Goal: Information Seeking & Learning: Learn about a topic

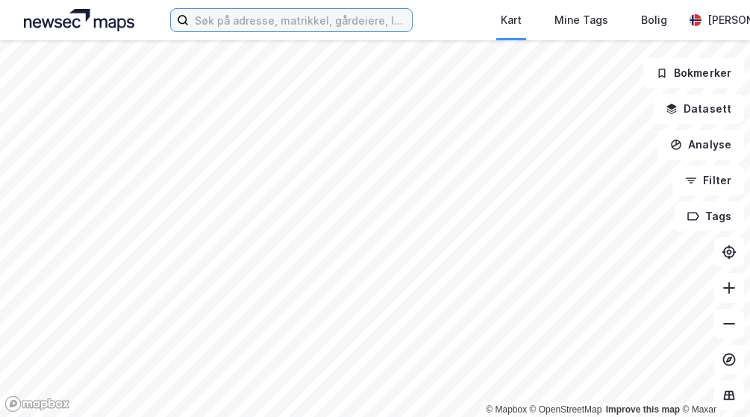
click at [253, 22] on input at bounding box center [300, 20] width 223 height 22
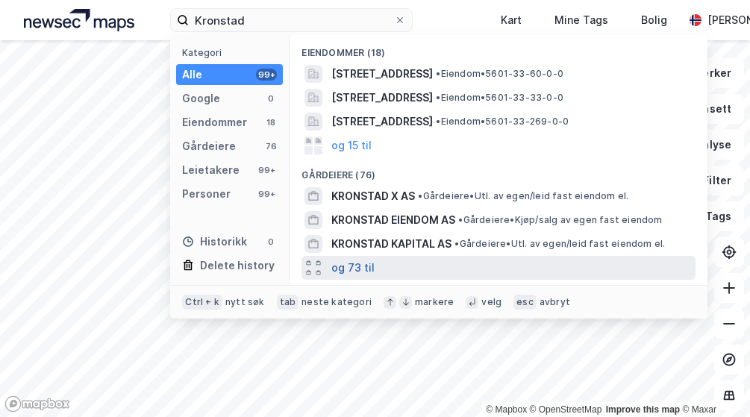
click at [342, 266] on button "og 73 til" at bounding box center [352, 268] width 43 height 18
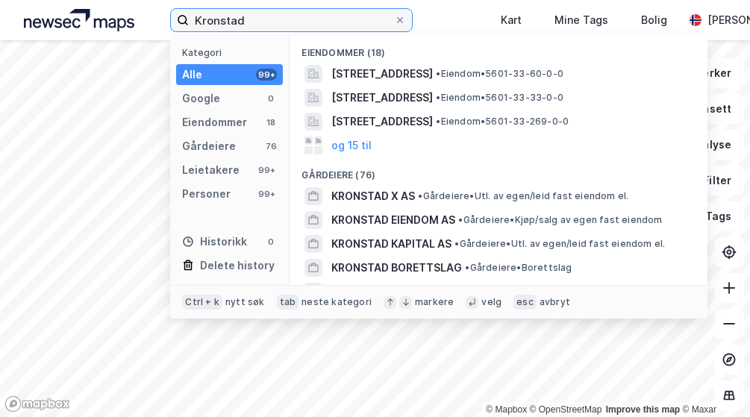
drag, startPoint x: 276, startPoint y: 21, endPoint x: 149, endPoint y: 21, distance: 126.9
click at [189, 21] on input "Kronstad" at bounding box center [291, 20] width 205 height 22
paste input "[PERSON_NAME][STREET_ADDRESS]"
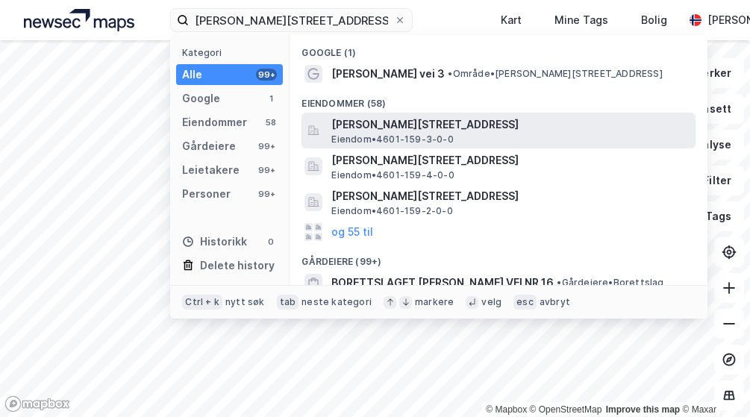
click at [347, 135] on span "Eiendom • 4601-159-3-0-0" at bounding box center [392, 140] width 122 height 12
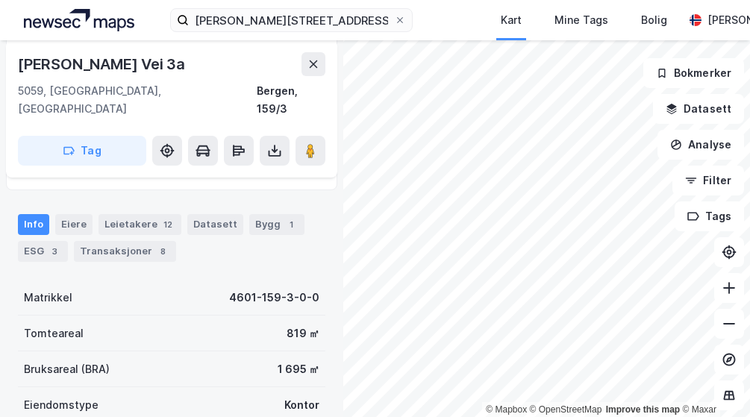
scroll to position [161, 0]
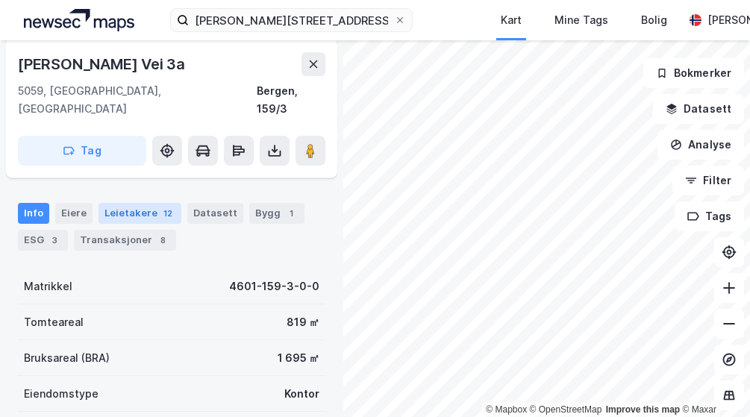
click at [157, 203] on div "Leietakere 12" at bounding box center [140, 213] width 83 height 21
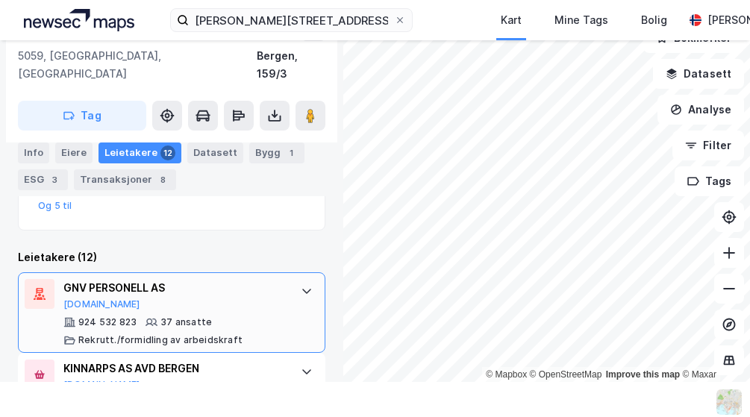
scroll to position [408, 0]
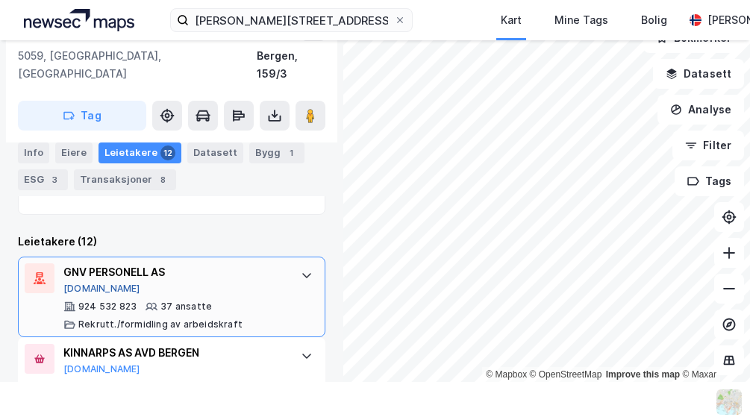
click at [83, 283] on button "[DOMAIN_NAME]" at bounding box center [101, 289] width 77 height 12
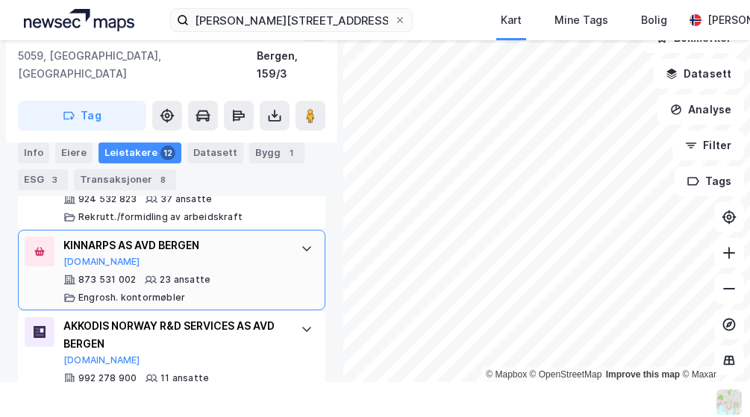
scroll to position [569, 0]
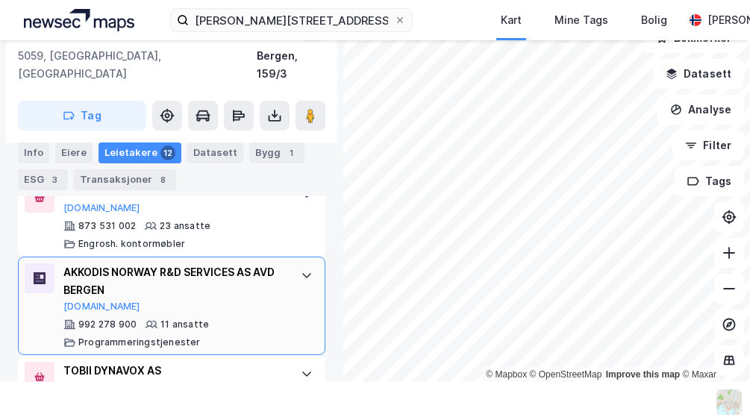
click at [222, 263] on div "AKKODIS NORWAY R&D SERVICES AS AVD BERGEN" at bounding box center [174, 281] width 222 height 36
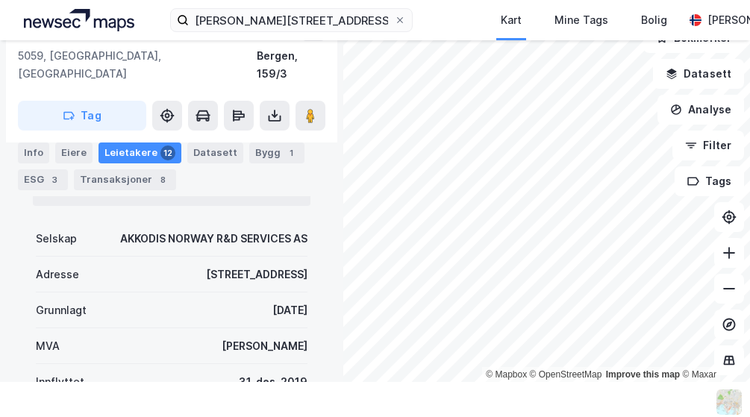
scroll to position [784, 0]
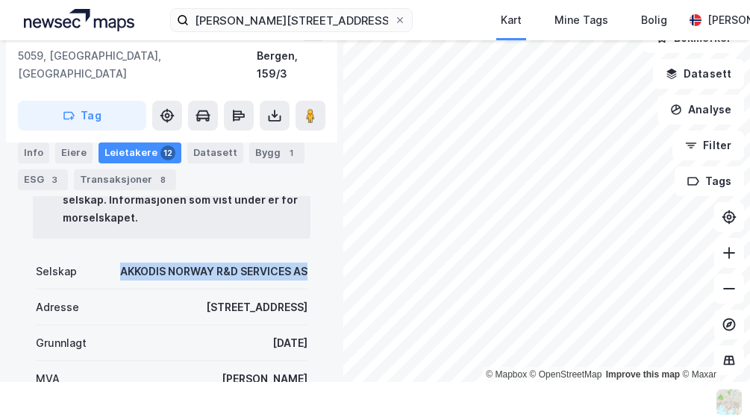
drag, startPoint x: 310, startPoint y: 250, endPoint x: 114, endPoint y: 254, distance: 195.6
copy div "AKKODIS NORWAY R&D SERVICES AS"
click at [234, 186] on div "Info [PERSON_NAME] 12 Datasett Bygg 1 ESG 3 Transaksjoner 8" at bounding box center [172, 167] width 308 height 48
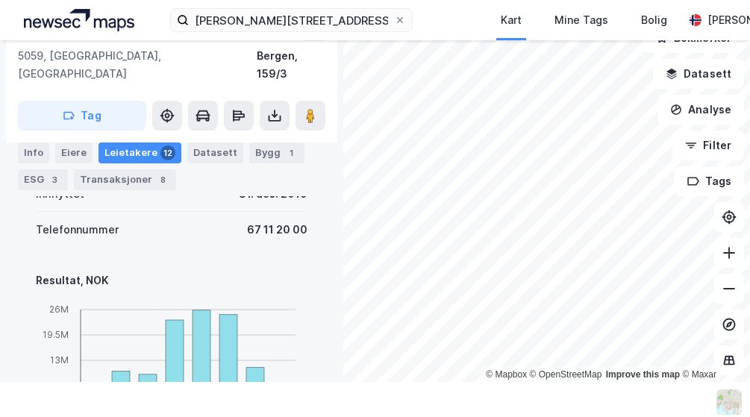
scroll to position [1052, 0]
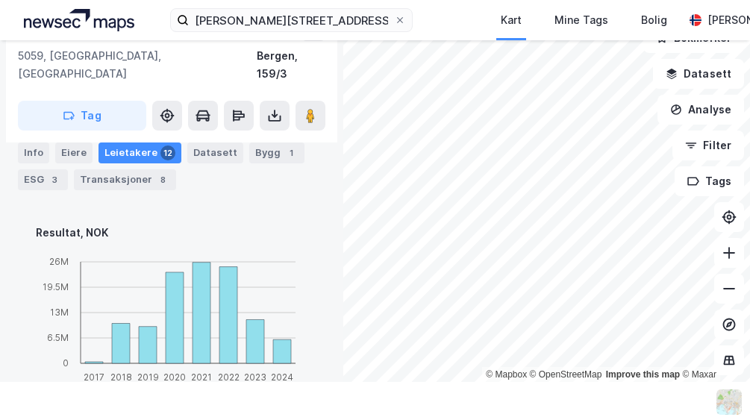
click at [125, 140] on div "Info [PERSON_NAME] 12 Datasett Bygg 1 ESG 3 Transaksjoner 8" at bounding box center [171, 161] width 343 height 72
click at [125, 150] on div "Leietakere 12" at bounding box center [140, 153] width 83 height 21
click at [145, 155] on div "Leietakere 12" at bounding box center [140, 153] width 83 height 21
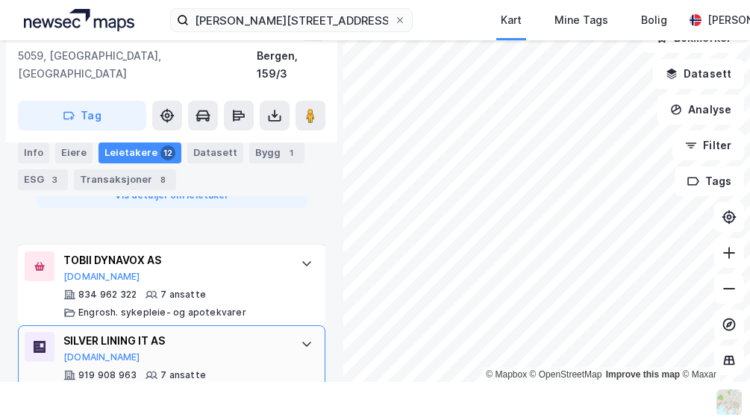
scroll to position [1429, 0]
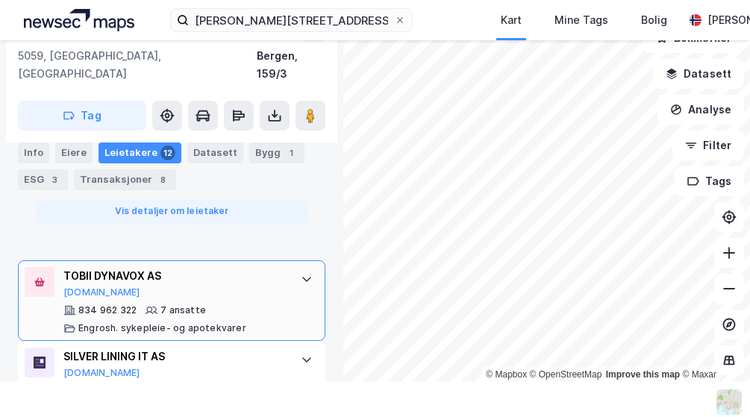
click at [199, 275] on div "TOBII DYNAVOX AS [DOMAIN_NAME]" at bounding box center [174, 282] width 222 height 31
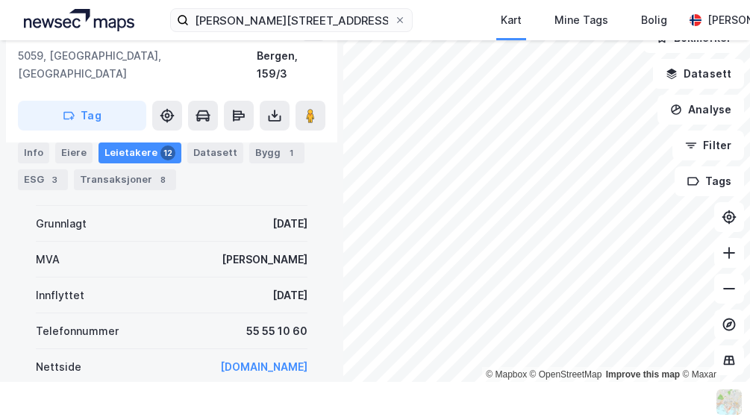
scroll to position [917, 0]
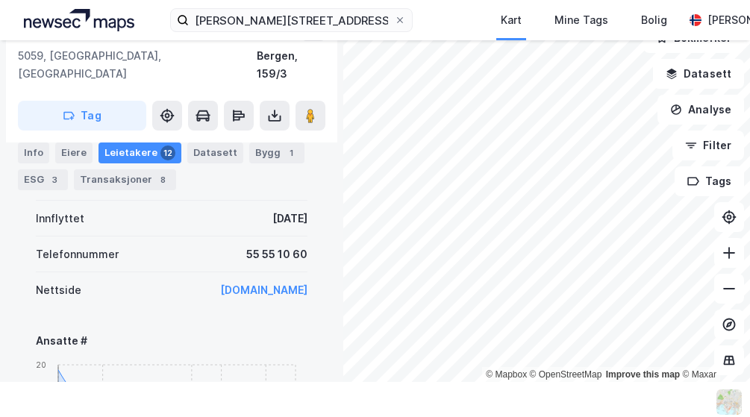
click at [260, 284] on link "[DOMAIN_NAME]" at bounding box center [263, 290] width 87 height 13
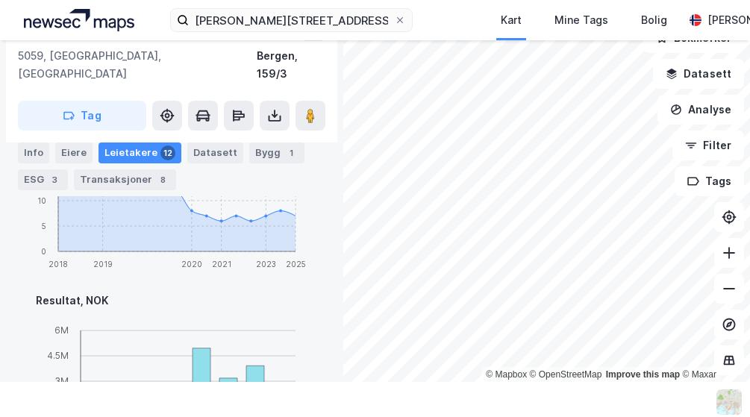
scroll to position [1294, 0]
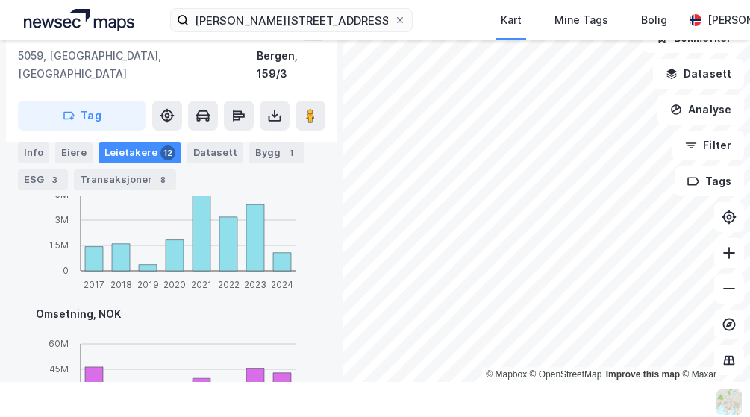
click at [134, 150] on div "Leietakere 12" at bounding box center [140, 153] width 83 height 21
click at [128, 152] on div "Leietakere 12" at bounding box center [140, 153] width 83 height 21
click at [215, 150] on div "Datasett" at bounding box center [215, 153] width 56 height 21
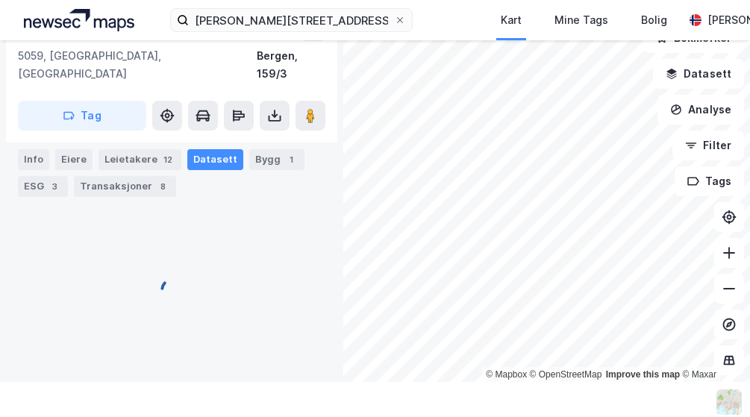
scroll to position [162, 0]
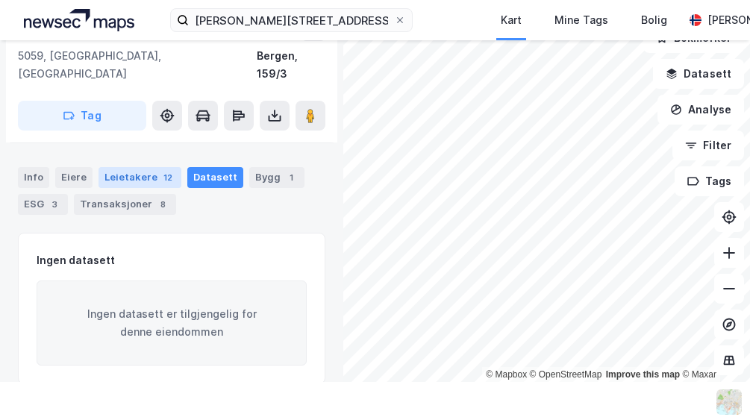
click at [135, 167] on div "Leietakere 12" at bounding box center [140, 177] width 83 height 21
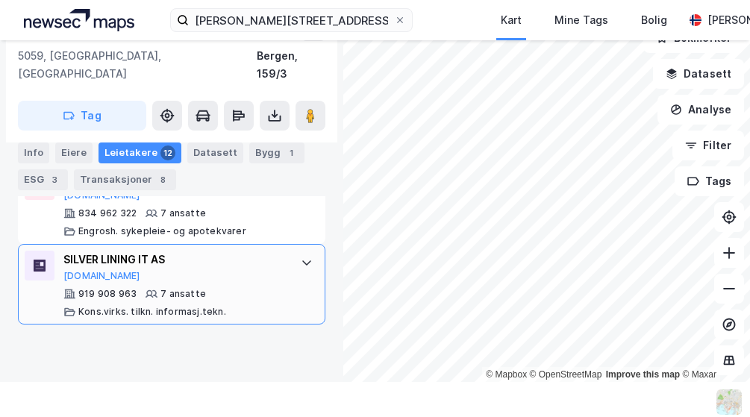
scroll to position [766, 0]
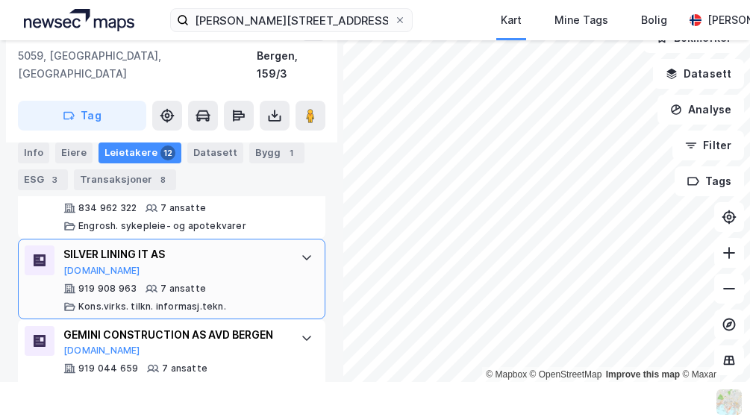
click at [195, 252] on div "SILVER LINING IT AS [DOMAIN_NAME]" at bounding box center [174, 261] width 222 height 31
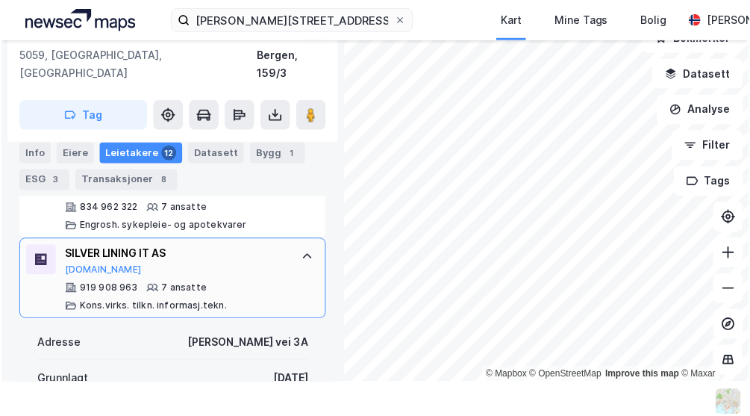
scroll to position [712, 0]
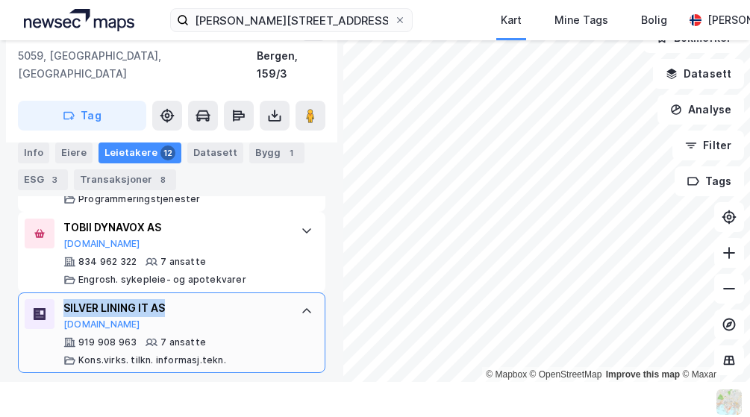
drag, startPoint x: 175, startPoint y: 289, endPoint x: 65, endPoint y: 289, distance: 110.5
click at [65, 299] on div "SILVER LINING IT AS" at bounding box center [174, 308] width 222 height 18
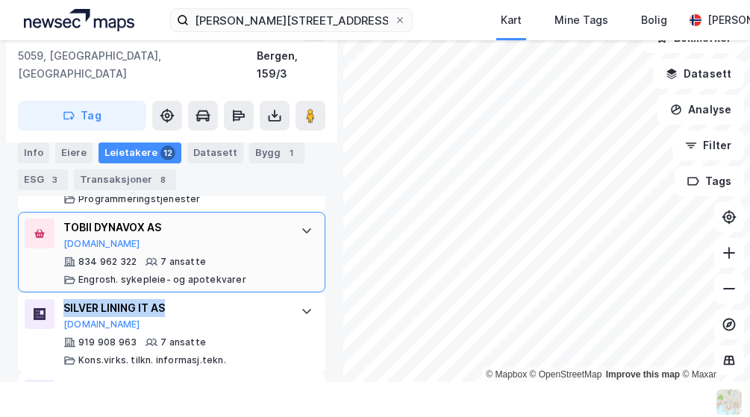
copy div "SILVER LINING IT AS"
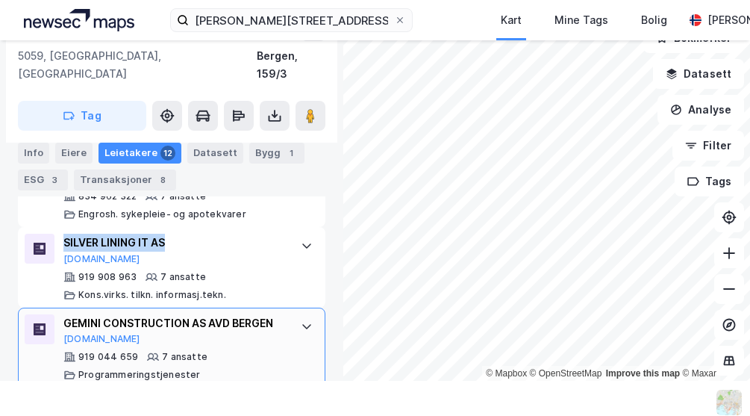
scroll to position [820, 0]
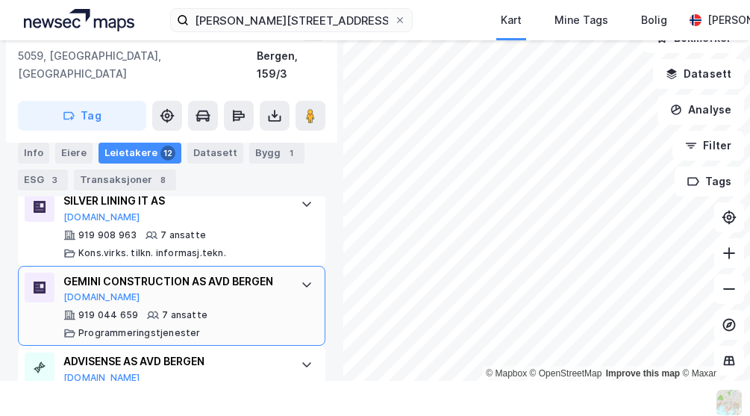
click at [166, 276] on div "GEMINI CONSTRUCTION AS AVD [GEOGRAPHIC_DATA][DOMAIN_NAME]" at bounding box center [174, 287] width 222 height 31
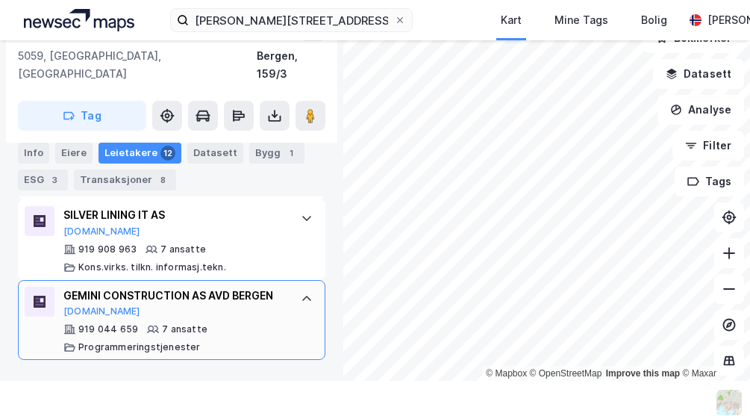
scroll to position [766, 0]
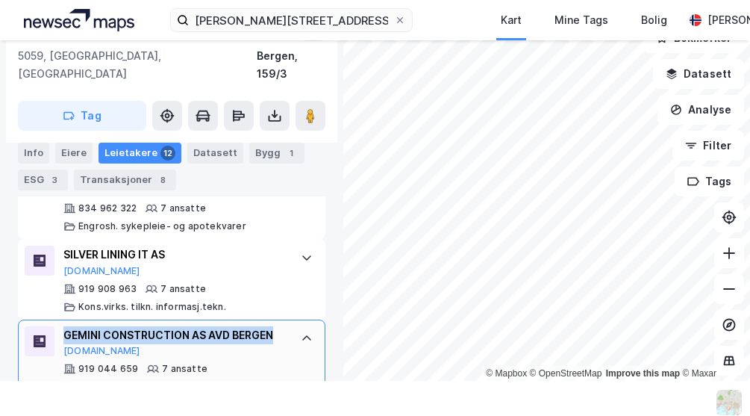
drag, startPoint x: 282, startPoint y: 312, endPoint x: 64, endPoint y: 311, distance: 218.0
click at [64, 326] on div "GEMINI CONSTRUCTION AS AVD BERGEN" at bounding box center [174, 335] width 222 height 18
copy div "GEMINI CONSTRUCTION AS AVD BERGEN"
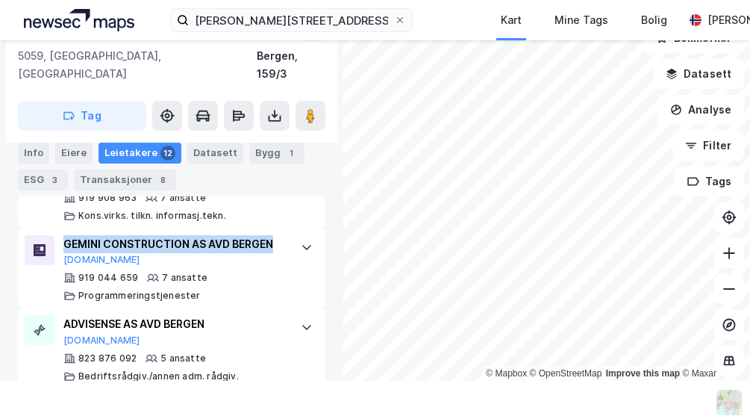
scroll to position [981, 0]
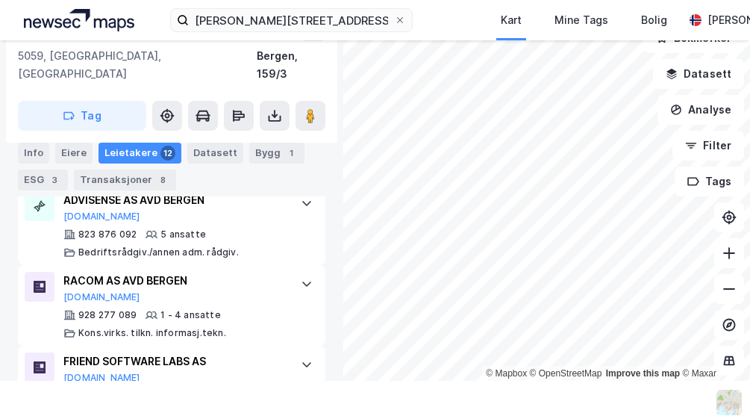
click at [7, 269] on div "[PERSON_NAME] Vei 3a 5059, [GEOGRAPHIC_DATA], [GEOGRAPHIC_DATA], 159/3 Tag Hjem…" at bounding box center [171, 192] width 343 height 375
click at [225, 228] on div "823 876 092 5 ansatte Bedriftsrådgiv./annen adm. rådgiv." at bounding box center [174, 243] width 222 height 30
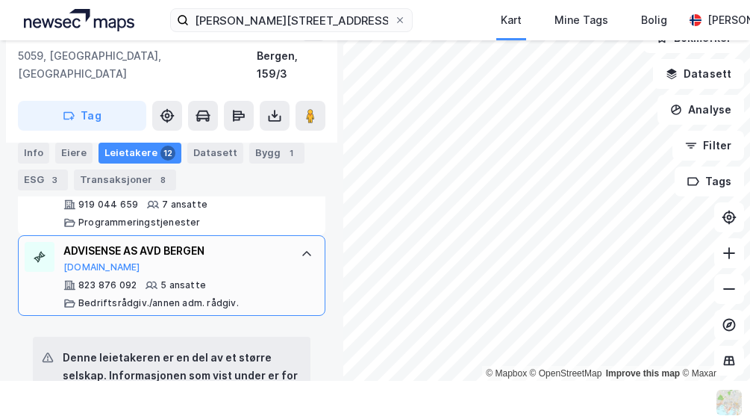
scroll to position [914, 0]
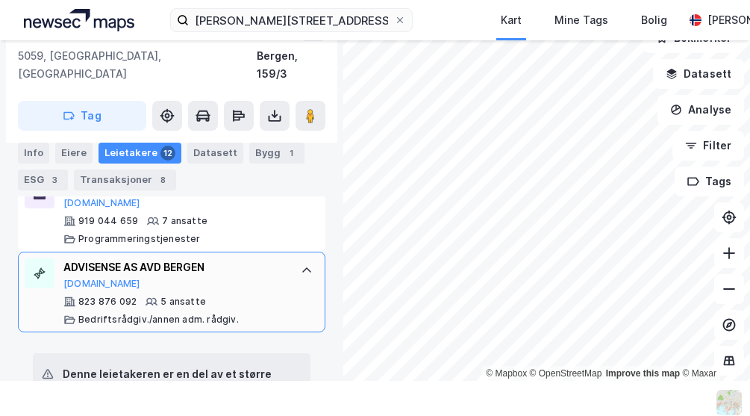
click at [223, 273] on div "ADVISENSE AS AVD BERGEN [DOMAIN_NAME] 823 876 092 5 ansatte Bedriftsrådgiv./ann…" at bounding box center [174, 291] width 222 height 67
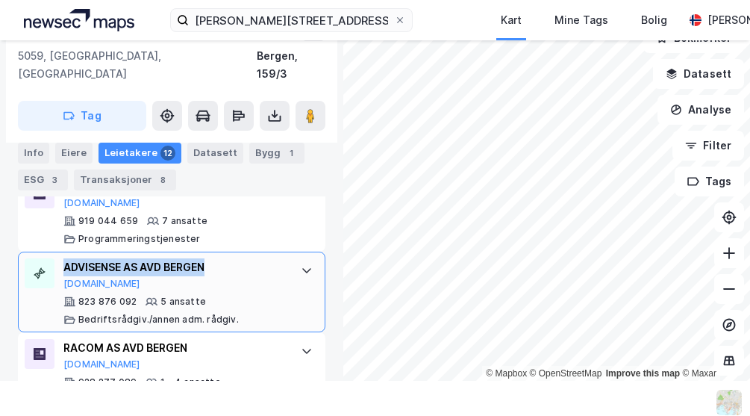
drag, startPoint x: 219, startPoint y: 250, endPoint x: 60, endPoint y: 246, distance: 158.3
click at [60, 252] on div "ADVISENSE AS AVD BERGEN [DOMAIN_NAME] 823 876 092 5 ansatte Bedriftsrådgiv./ann…" at bounding box center [172, 292] width 308 height 81
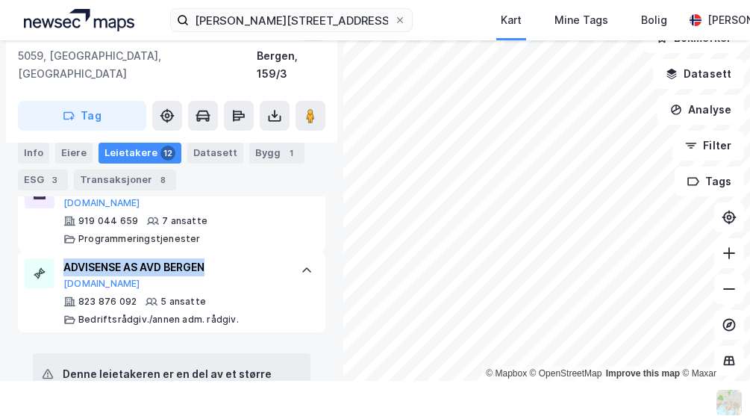
copy div "ADVISENSE AS AVD BERGEN"
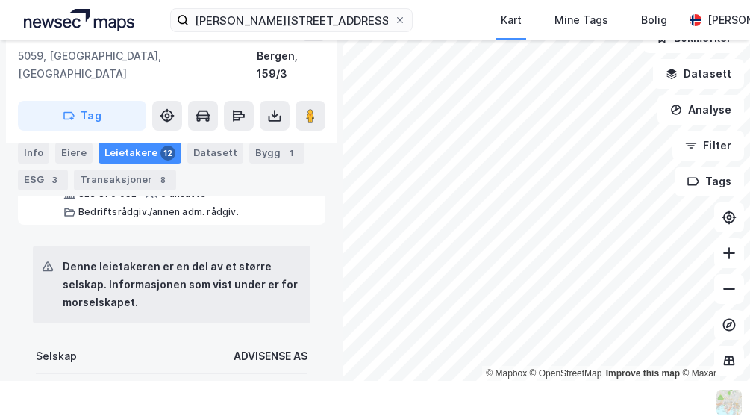
scroll to position [860, 0]
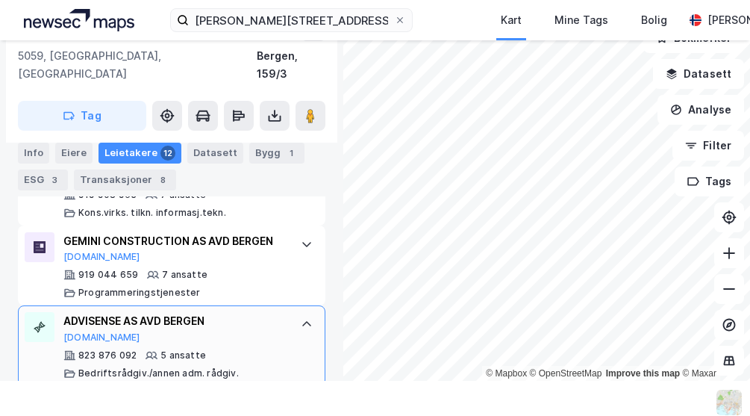
click at [305, 318] on icon at bounding box center [307, 324] width 12 height 12
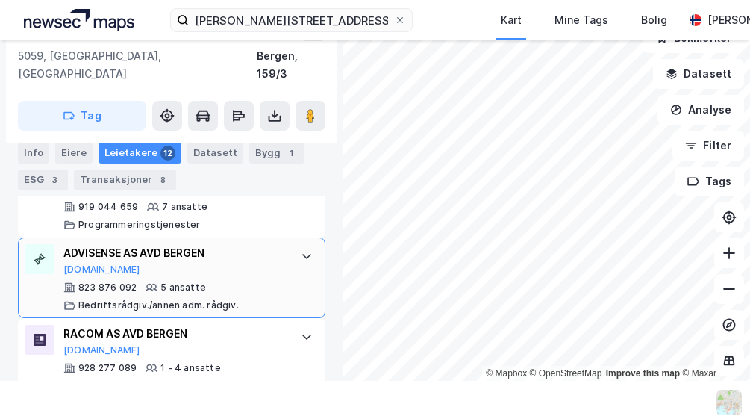
scroll to position [967, 0]
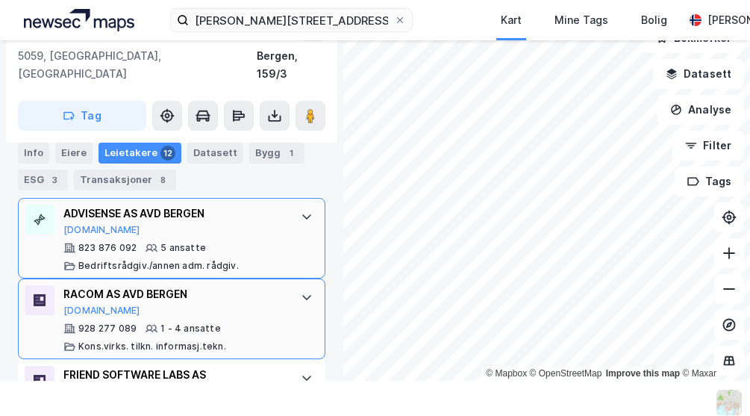
click at [201, 291] on div "RACOM AS AVD BERGEN [DOMAIN_NAME]" at bounding box center [174, 300] width 222 height 31
click at [170, 285] on div "RACOM AS AVD BERGEN" at bounding box center [174, 294] width 222 height 18
drag, startPoint x: 193, startPoint y: 276, endPoint x: 66, endPoint y: 272, distance: 126.2
click at [66, 285] on div "RACOM AS AVD BERGEN" at bounding box center [174, 294] width 222 height 18
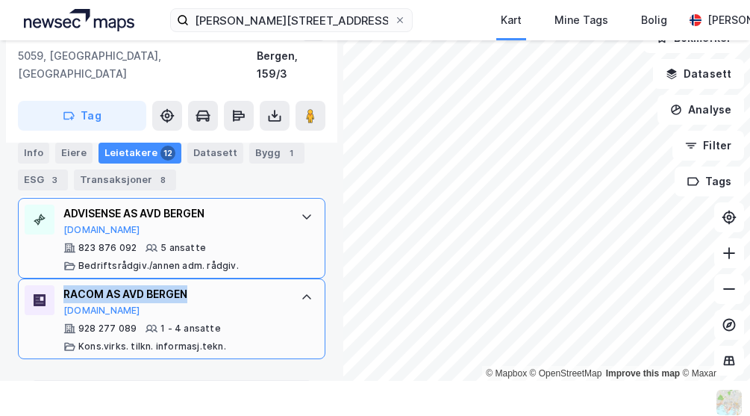
copy div "RACOM AS AVD BERGEN"
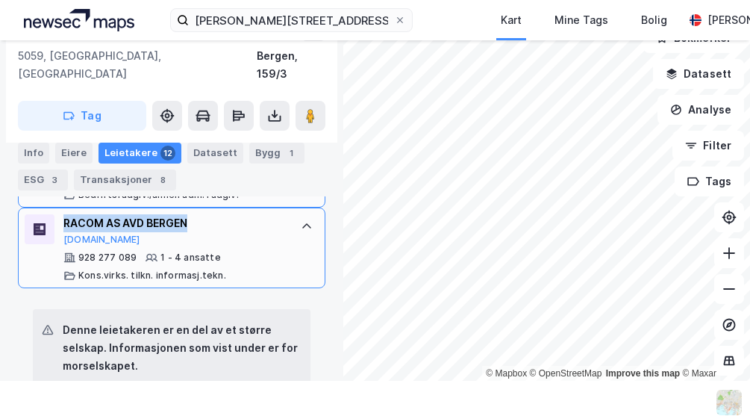
scroll to position [1021, 0]
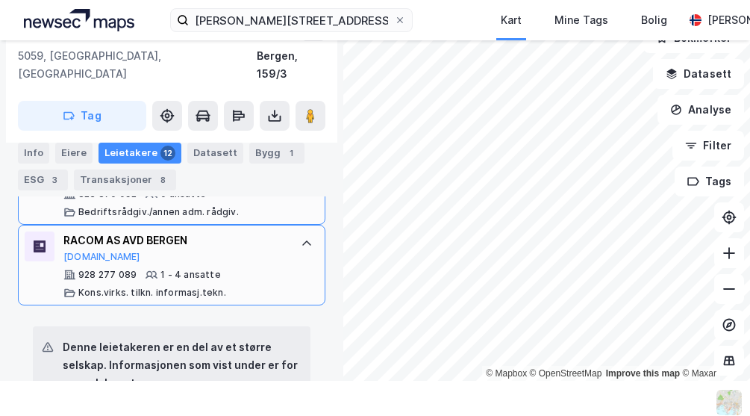
click at [308, 237] on icon at bounding box center [307, 243] width 12 height 12
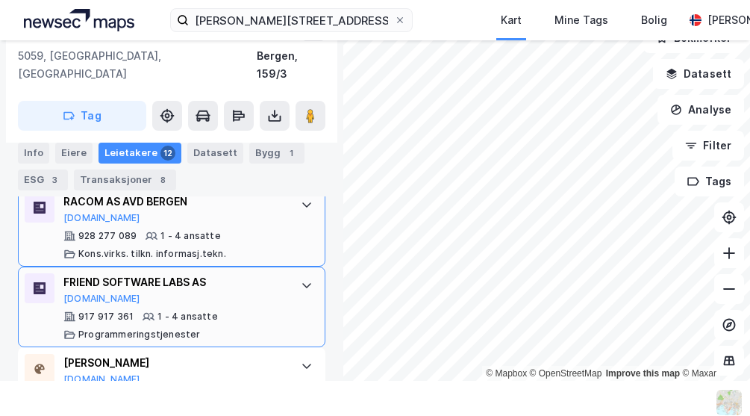
scroll to position [1075, 0]
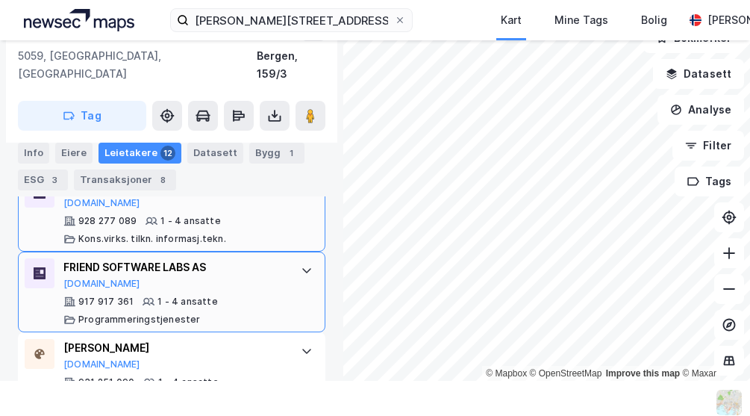
click at [210, 263] on div "FRIEND SOFTWARE LABS AS [DOMAIN_NAME]" at bounding box center [174, 273] width 222 height 31
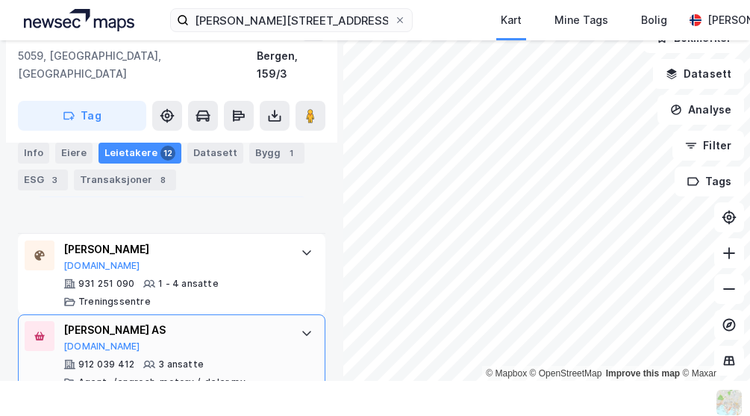
scroll to position [1988, 0]
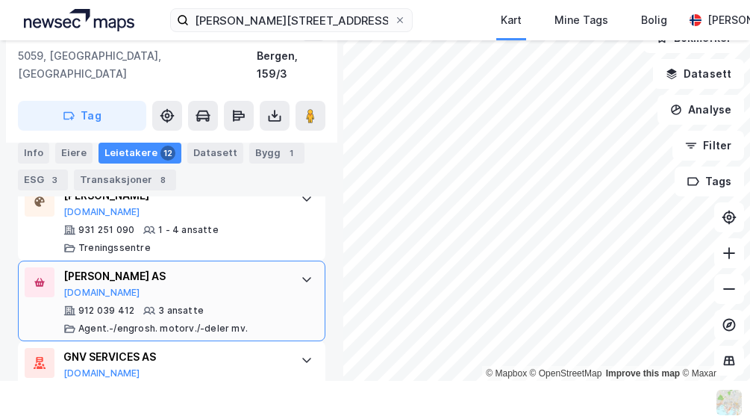
click at [184, 267] on div "[PERSON_NAME] AS" at bounding box center [174, 276] width 222 height 18
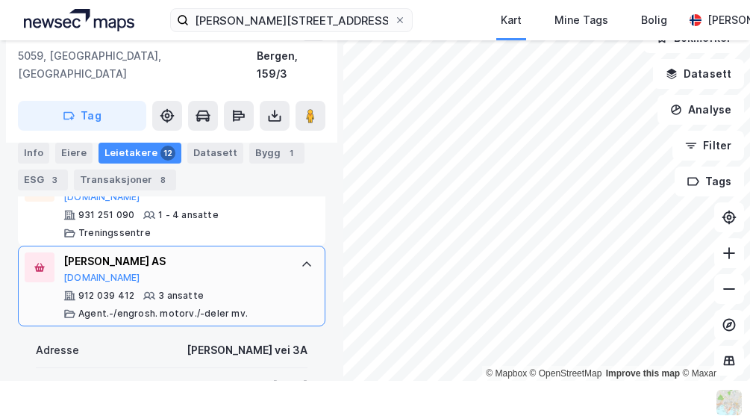
scroll to position [1239, 0]
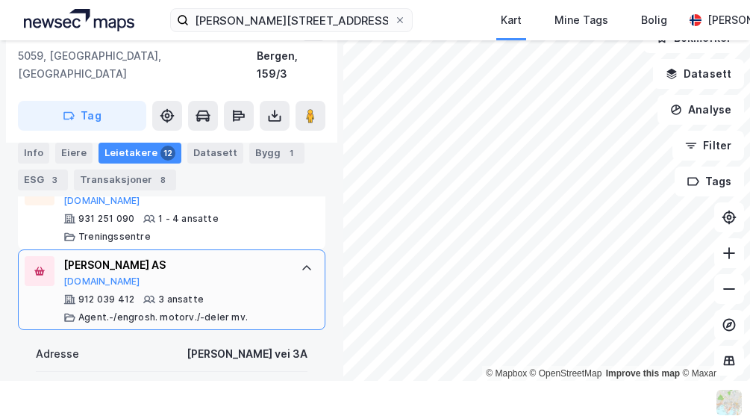
click at [258, 258] on div "[PERSON_NAME] AS [DOMAIN_NAME]" at bounding box center [174, 271] width 222 height 31
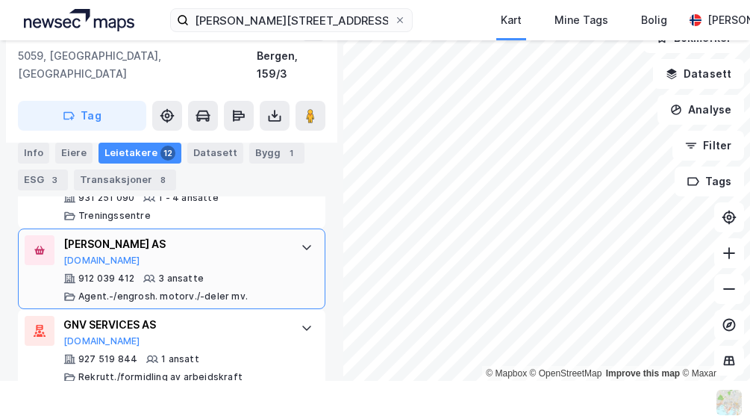
scroll to position [1269, 0]
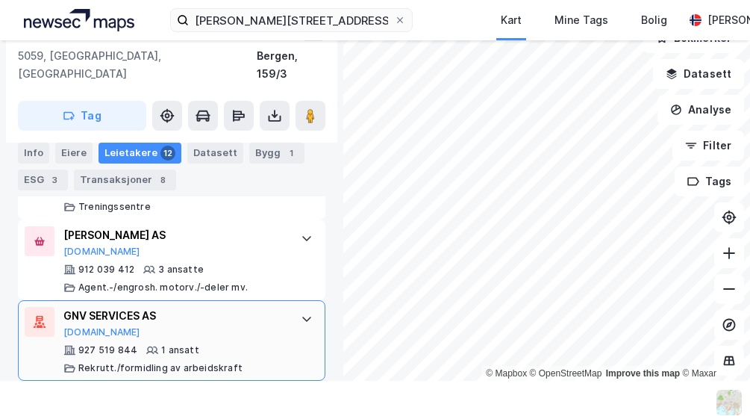
click at [216, 312] on div "GNV SERVICES AS [DOMAIN_NAME]" at bounding box center [174, 322] width 222 height 31
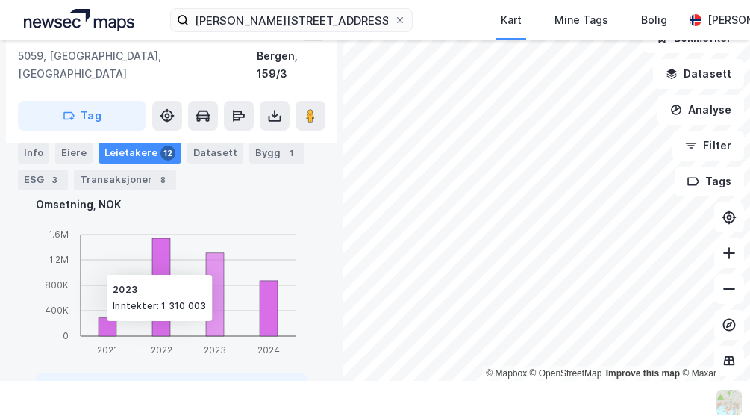
scroll to position [1976, 0]
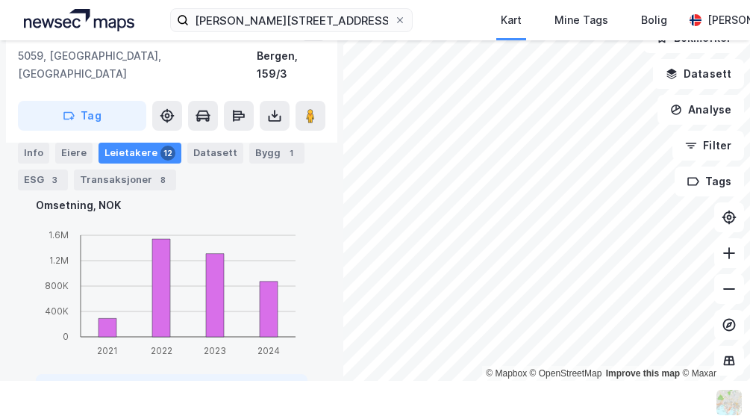
click at [140, 162] on div "Leietakere 12" at bounding box center [140, 153] width 83 height 21
click at [729, 287] on icon at bounding box center [729, 288] width 15 height 15
click at [728, 287] on icon at bounding box center [729, 288] width 15 height 15
click at [729, 287] on icon at bounding box center [729, 288] width 15 height 15
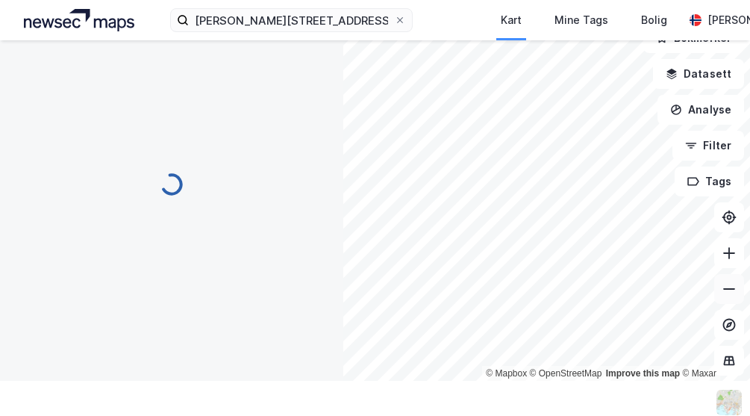
click at [728, 290] on icon at bounding box center [729, 288] width 15 height 15
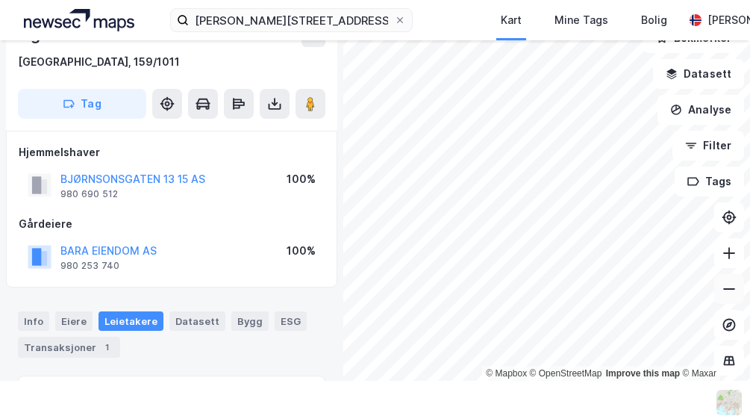
click at [727, 290] on icon at bounding box center [729, 288] width 15 height 15
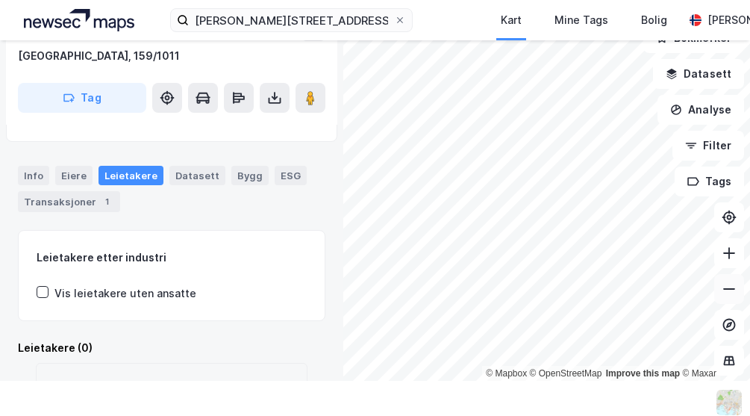
click at [737, 281] on icon at bounding box center [729, 288] width 15 height 15
click at [729, 283] on icon at bounding box center [729, 288] width 15 height 15
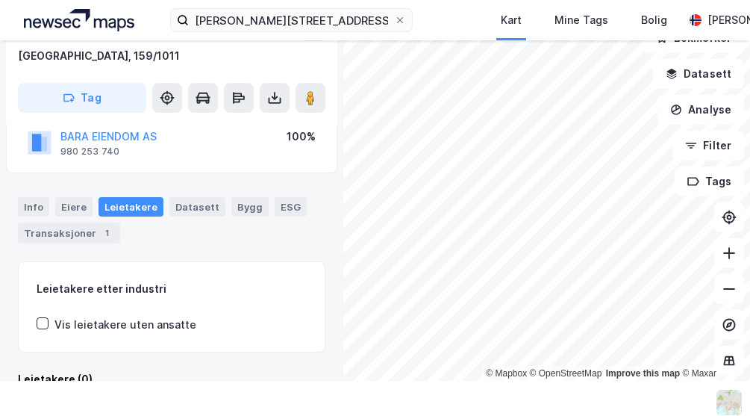
scroll to position [69, 0]
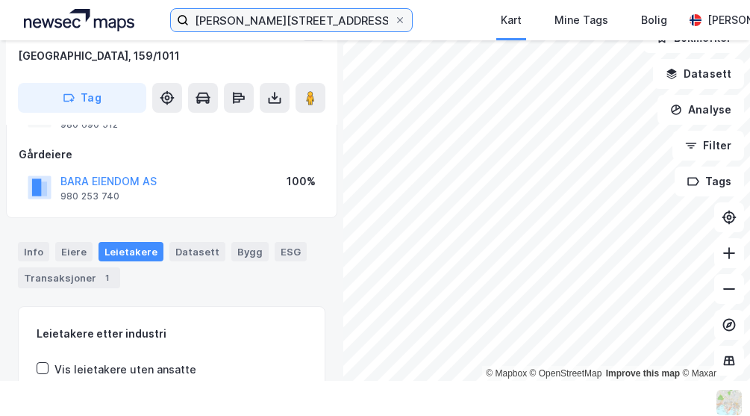
click at [289, 25] on input "[PERSON_NAME][STREET_ADDRESS]" at bounding box center [291, 20] width 205 height 22
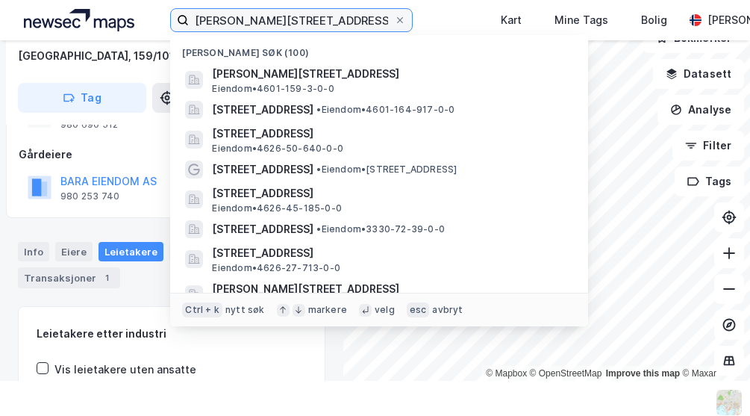
drag, startPoint x: 296, startPoint y: 25, endPoint x: 407, endPoint y: 25, distance: 110.5
click at [394, 25] on input "[PERSON_NAME][STREET_ADDRESS]" at bounding box center [291, 20] width 205 height 22
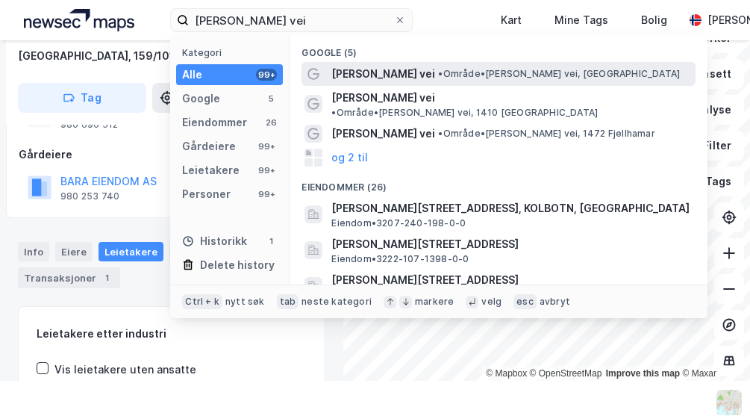
click at [376, 77] on span "[PERSON_NAME] vei" at bounding box center [383, 74] width 104 height 18
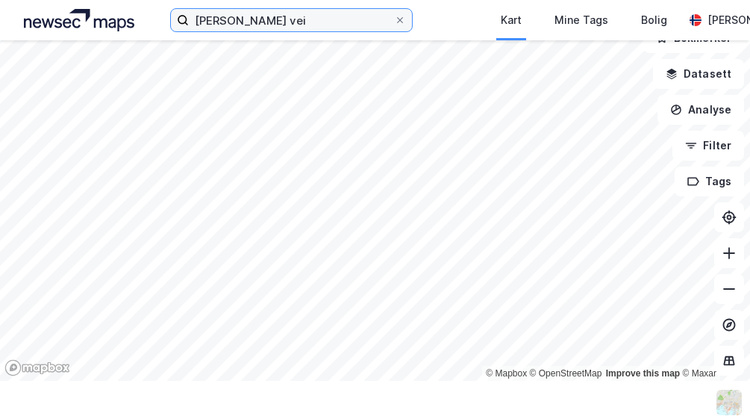
click at [326, 28] on input "[PERSON_NAME] vei" at bounding box center [291, 20] width 205 height 22
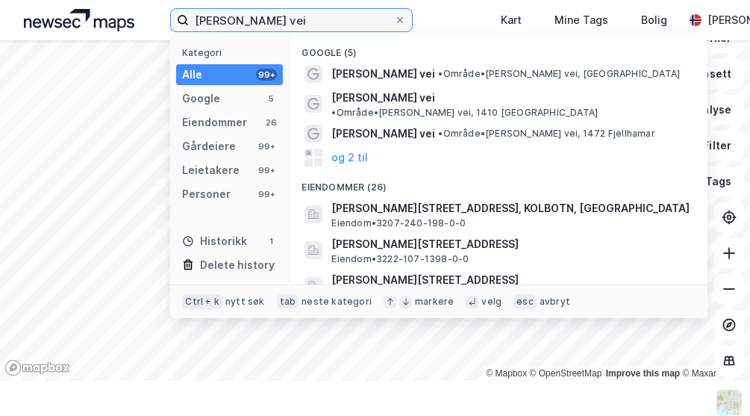
drag, startPoint x: 357, startPoint y: 11, endPoint x: 349, endPoint y: 7, distance: 8.3
click at [355, 12] on input "[PERSON_NAME] vei" at bounding box center [291, 20] width 205 height 22
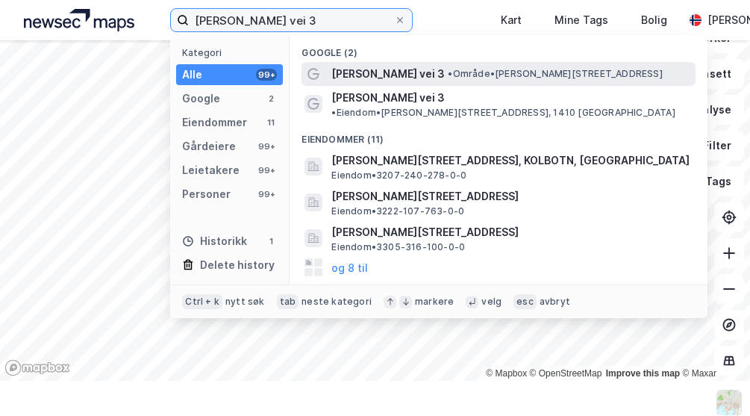
type input "[PERSON_NAME] vei 3"
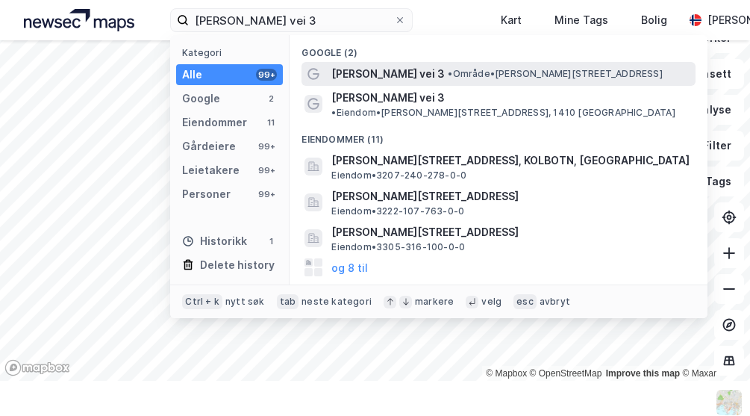
click at [385, 78] on span "[PERSON_NAME] vei 3" at bounding box center [387, 74] width 113 height 18
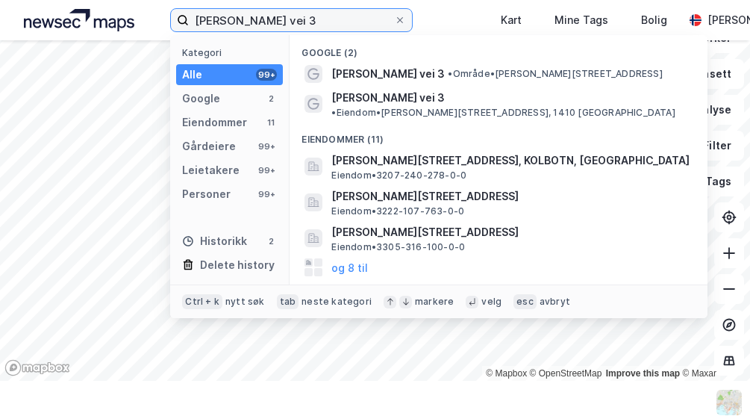
click at [344, 19] on input "[PERSON_NAME] vei 3" at bounding box center [291, 20] width 205 height 22
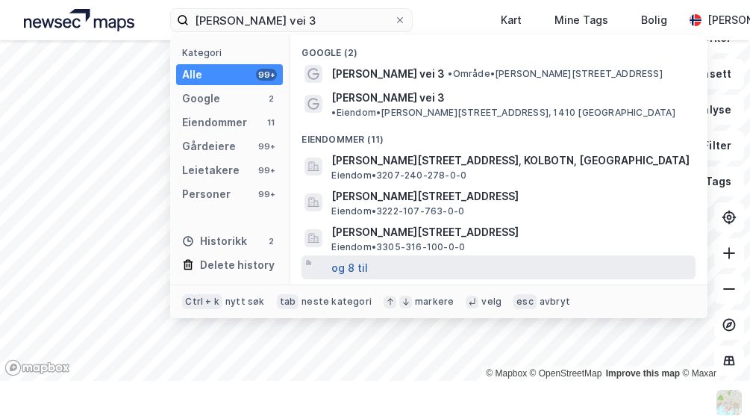
click at [364, 258] on button "og 8 til" at bounding box center [349, 267] width 37 height 18
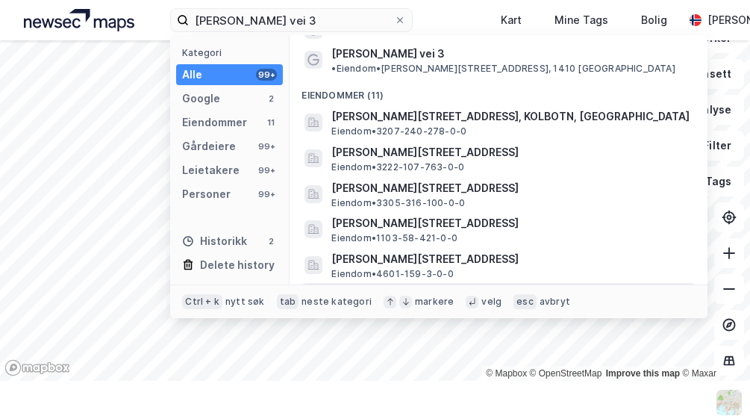
scroll to position [107, 0]
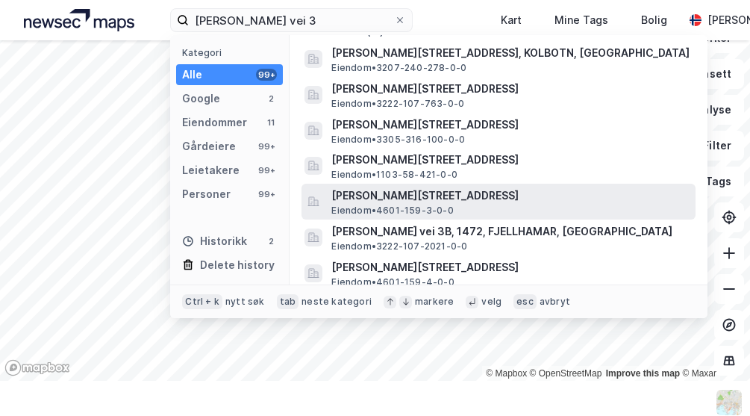
click at [383, 205] on span "Eiendom • 4601-159-3-0-0" at bounding box center [392, 211] width 122 height 12
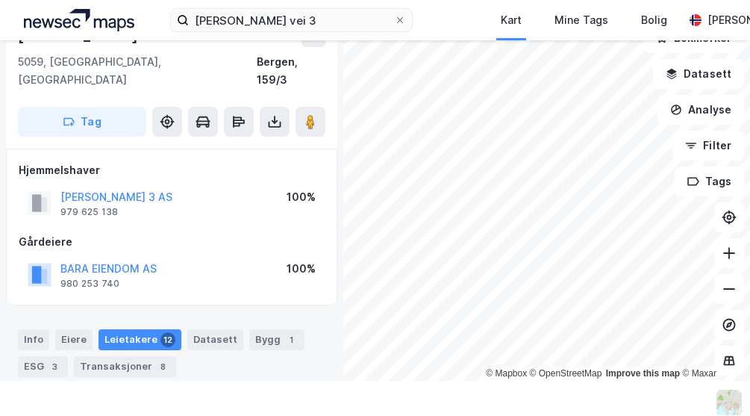
scroll to position [69, 0]
